Goal: Transaction & Acquisition: Obtain resource

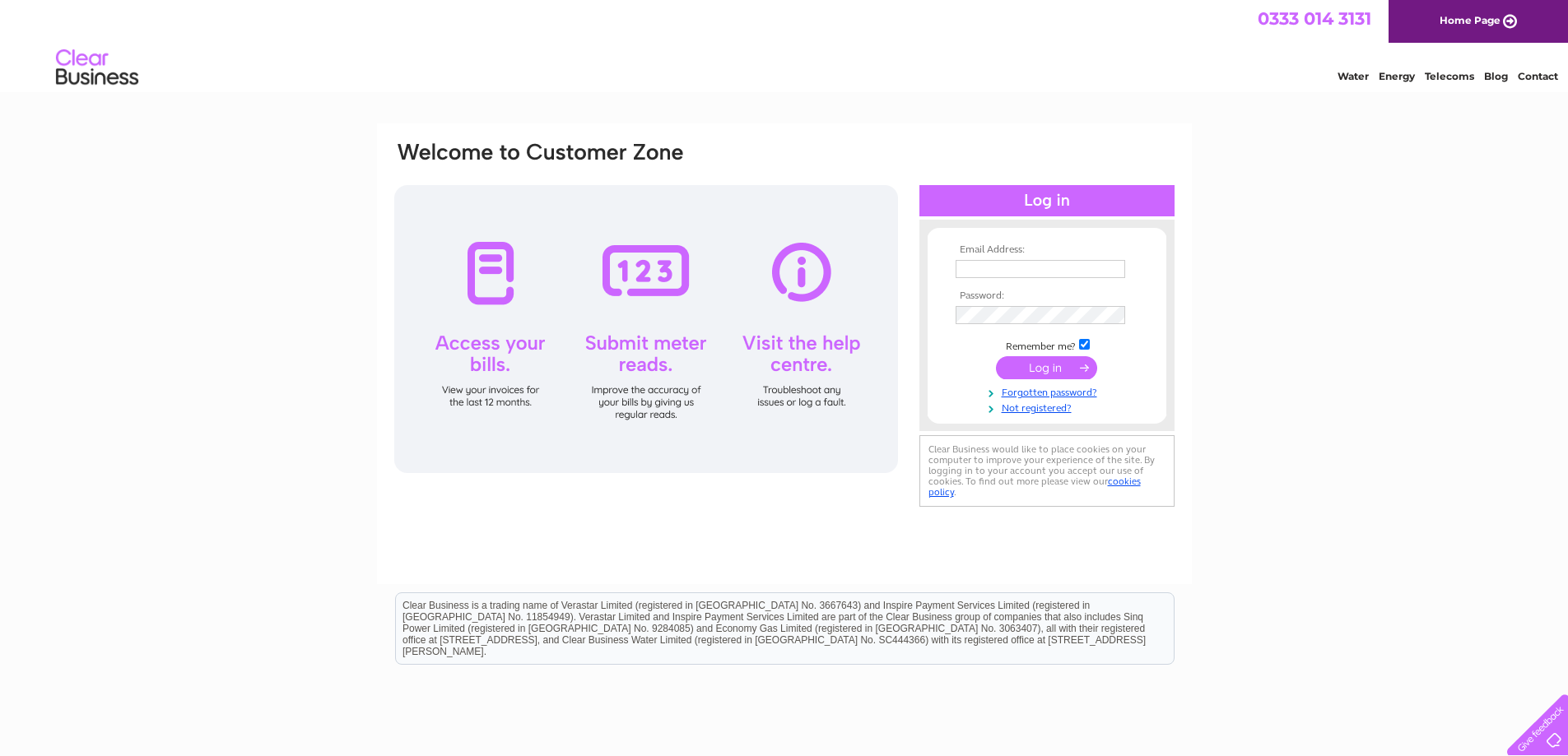
click at [1013, 269] on input "text" at bounding box center [1040, 269] width 169 height 18
click at [984, 275] on input "text" at bounding box center [1041, 270] width 171 height 20
type input "A"
type input "accounts@landmengineering.co.uk"
click at [996, 358] on input "submit" at bounding box center [1047, 369] width 101 height 23
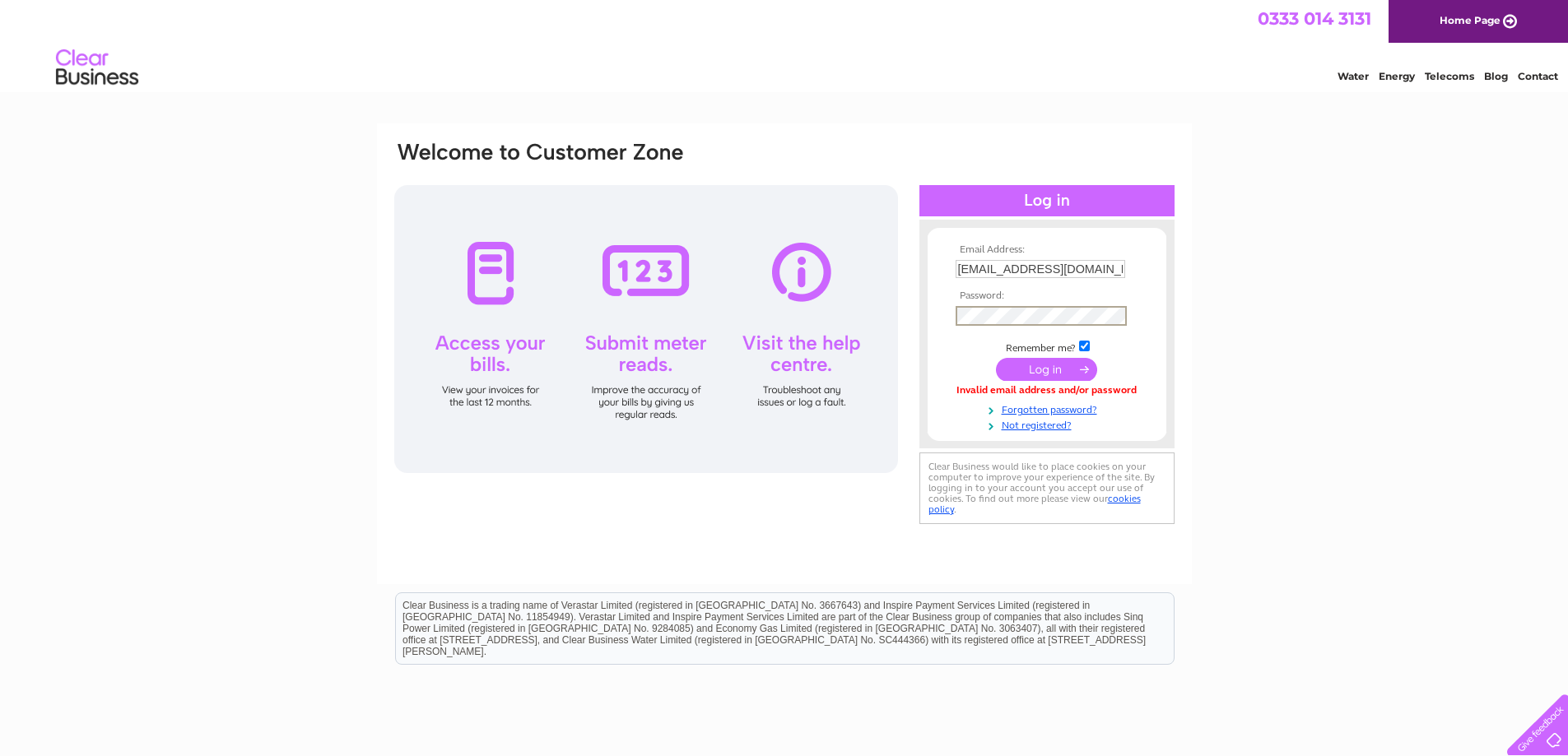
click at [996, 358] on input "submit" at bounding box center [1047, 369] width 101 height 23
click at [1033, 362] on input "submit" at bounding box center [1047, 369] width 101 height 23
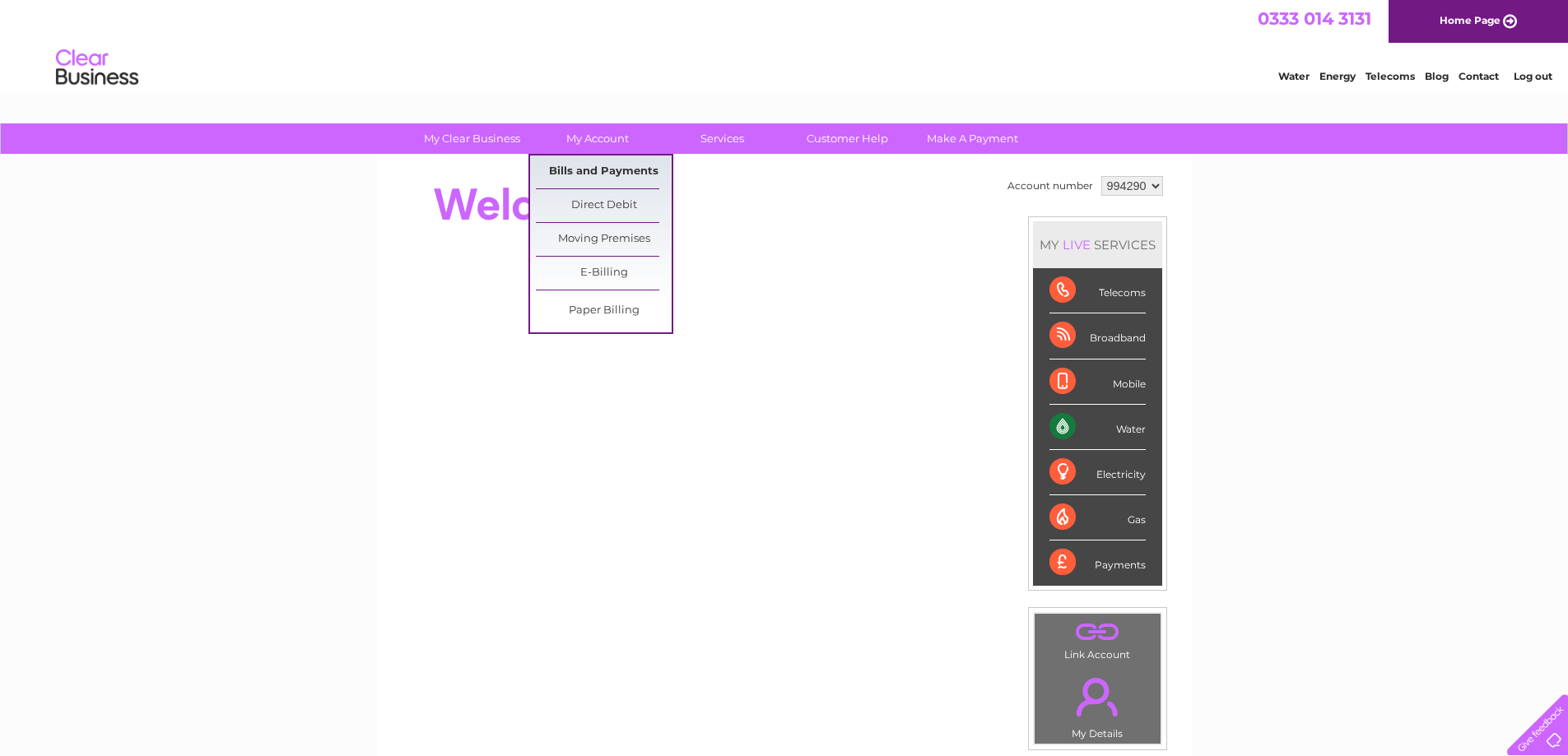
click at [596, 165] on link "Bills and Payments" at bounding box center [603, 172] width 136 height 33
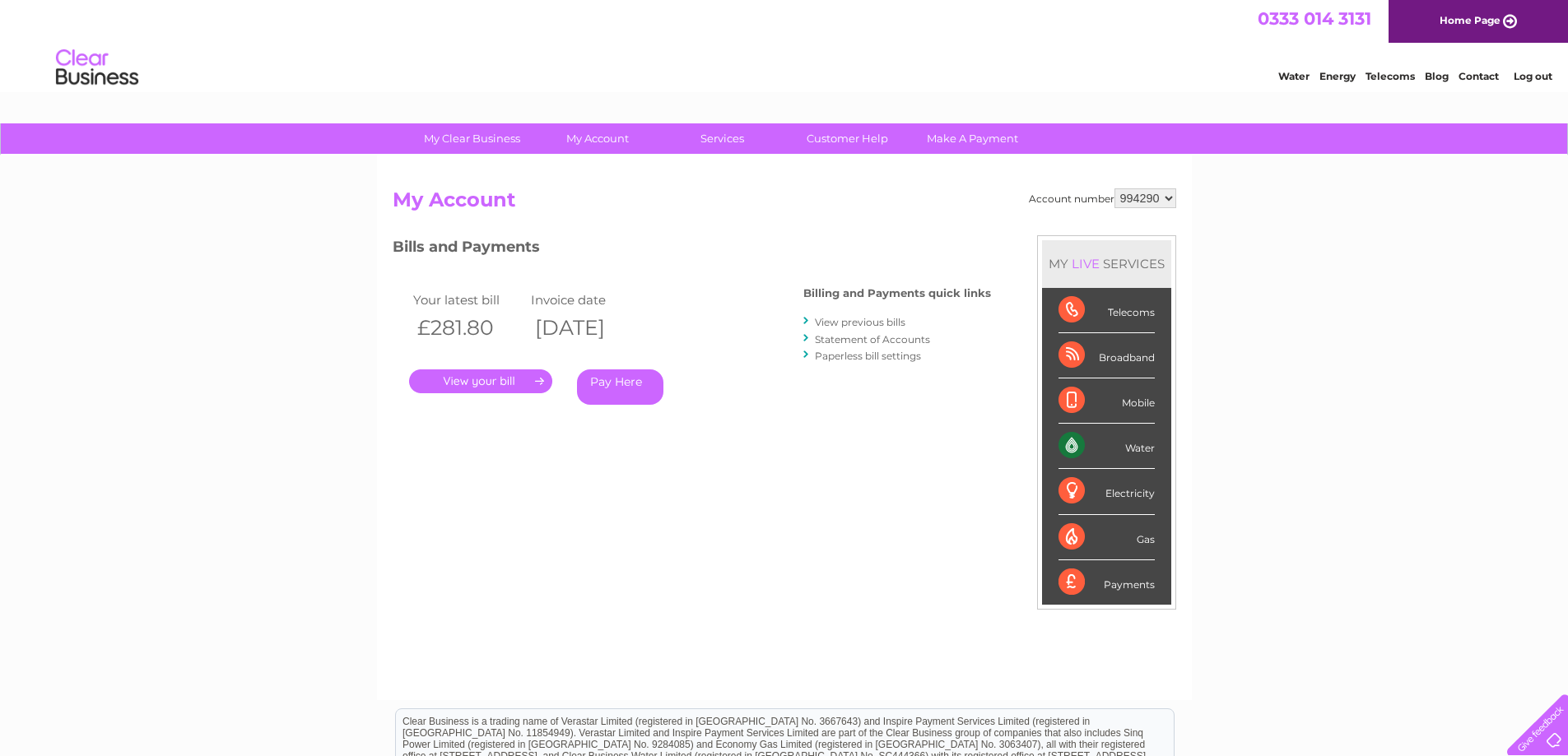
click at [860, 326] on link "View previous bills" at bounding box center [860, 322] width 90 height 12
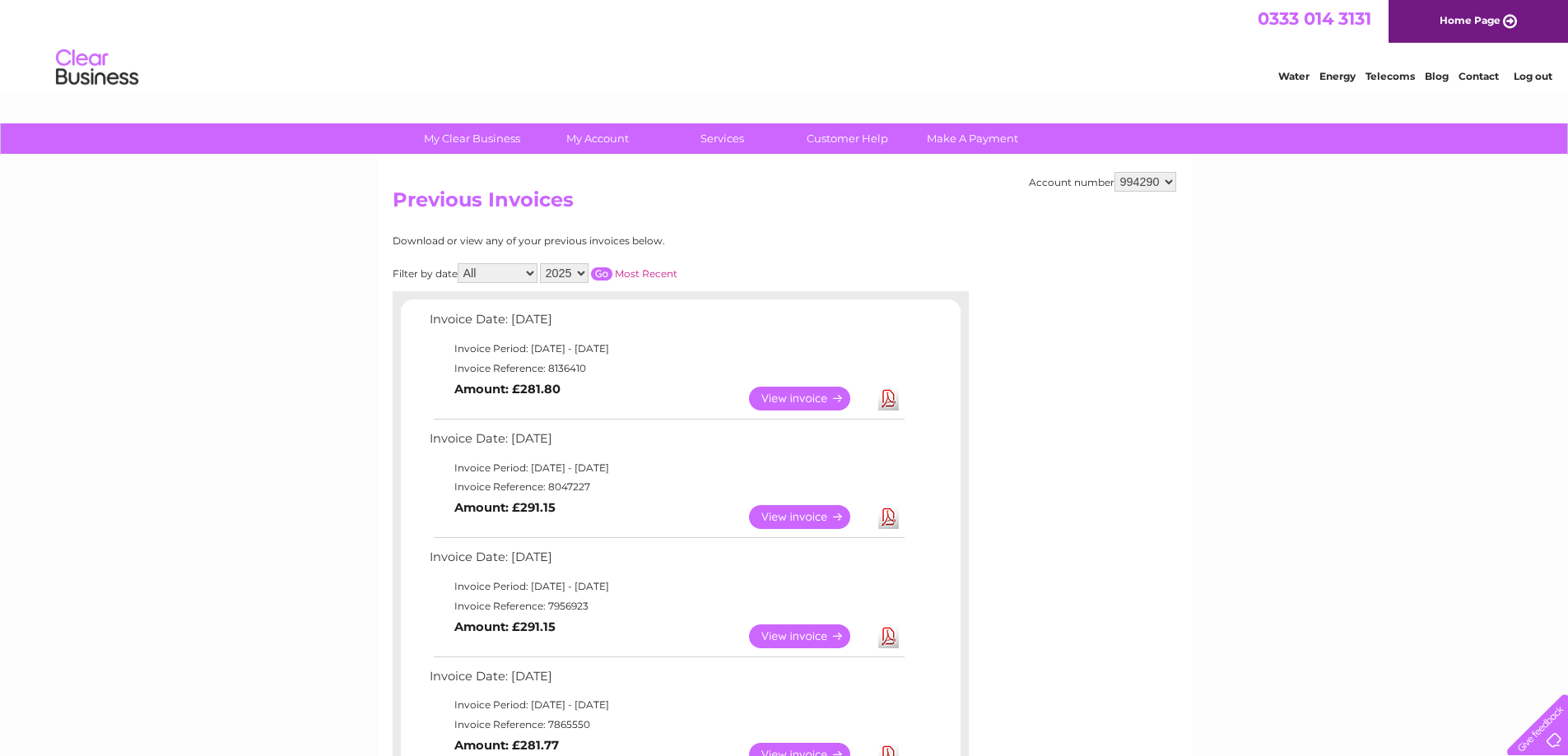
click at [802, 509] on link "View" at bounding box center [809, 517] width 121 height 24
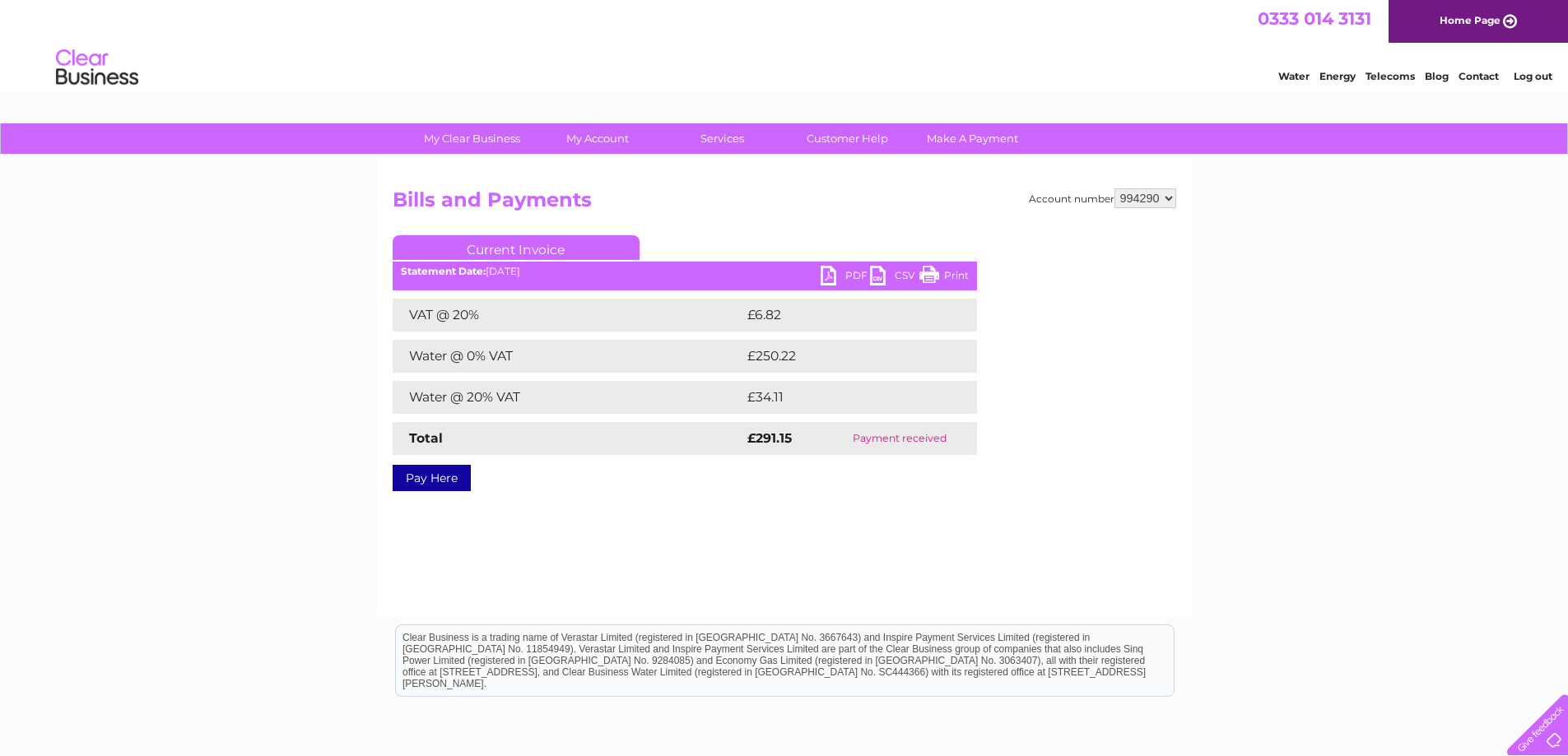
click at [846, 273] on link "PDF" at bounding box center [845, 277] width 49 height 24
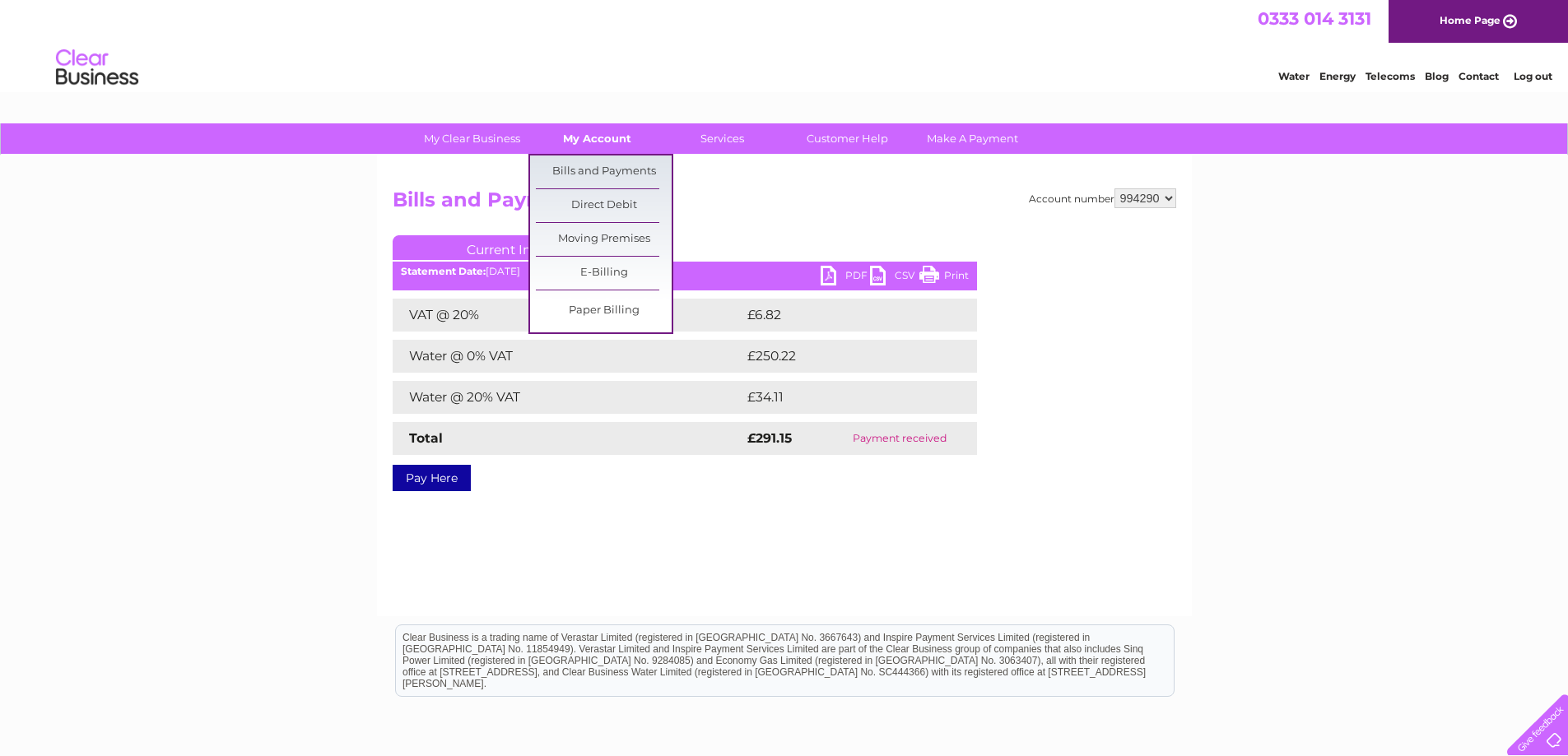
click at [556, 136] on link "My Account" at bounding box center [597, 138] width 136 height 30
click at [569, 168] on link "Bills and Payments" at bounding box center [603, 172] width 136 height 33
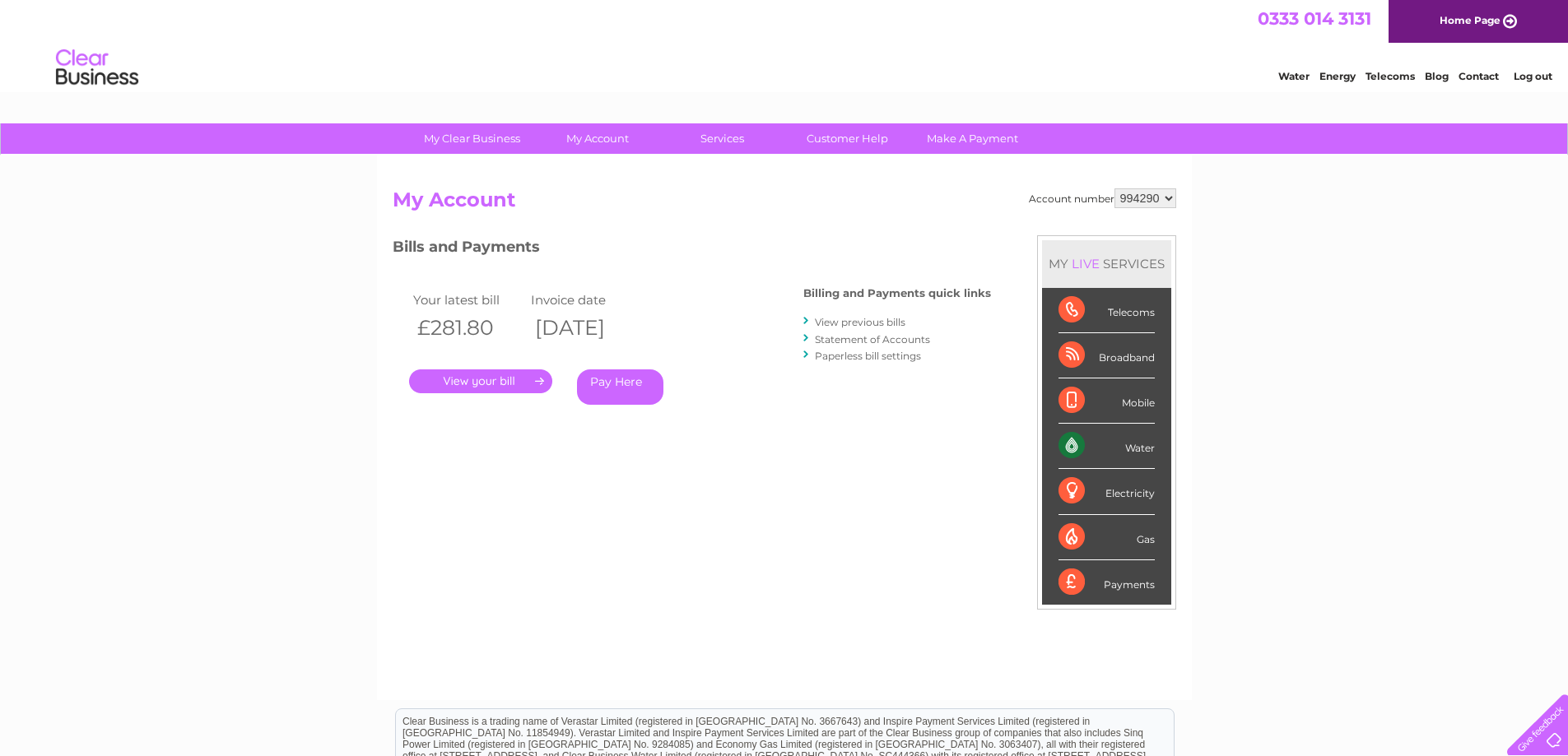
click at [494, 375] on link "." at bounding box center [481, 381] width 144 height 24
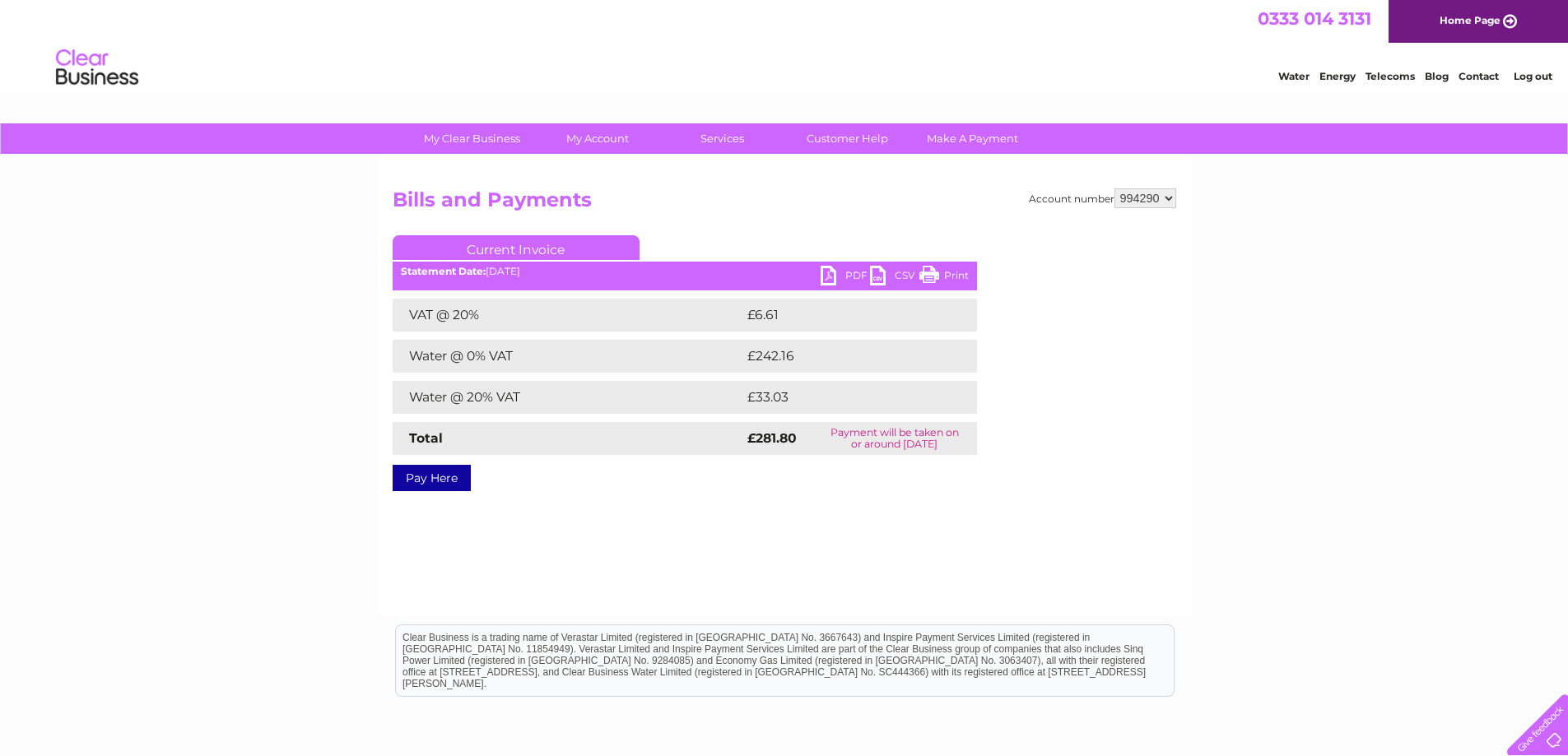
click at [843, 272] on link "PDF" at bounding box center [845, 277] width 49 height 24
